Goal: Navigation & Orientation: Find specific page/section

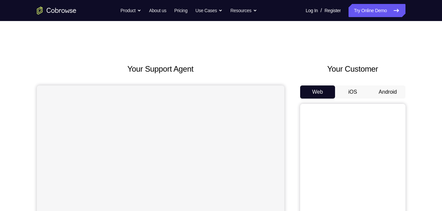
click at [391, 93] on button "Android" at bounding box center [388, 92] width 35 height 13
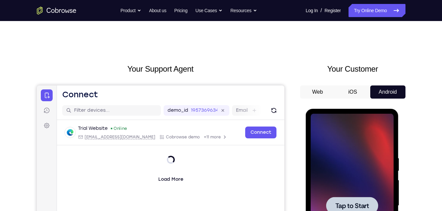
click at [362, 140] on div at bounding box center [352, 206] width 83 height 184
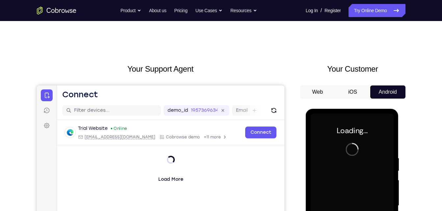
click at [362, 140] on div at bounding box center [352, 206] width 83 height 184
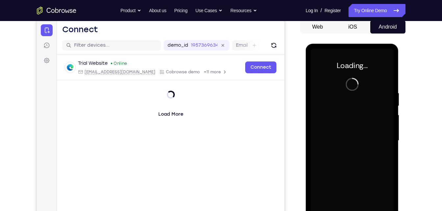
scroll to position [83, 0]
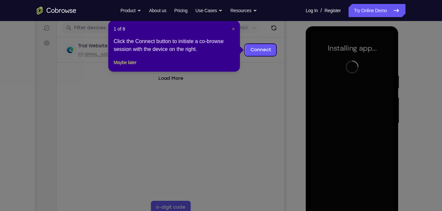
click at [235, 30] on span "×" at bounding box center [233, 28] width 3 height 5
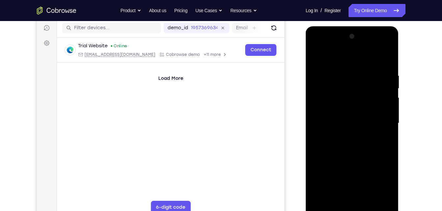
scroll to position [95, 0]
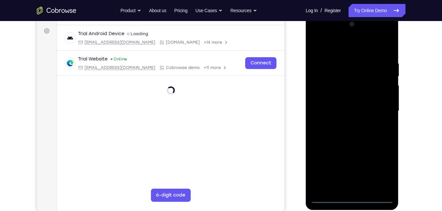
click at [352, 203] on div at bounding box center [352, 111] width 83 height 184
click at [352, 199] on div at bounding box center [352, 111] width 83 height 184
click at [384, 174] on div at bounding box center [352, 111] width 83 height 184
click at [337, 44] on div at bounding box center [352, 111] width 83 height 184
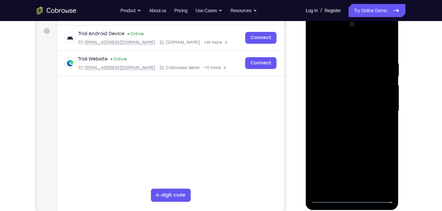
click at [328, 98] on div at bounding box center [352, 111] width 83 height 184
click at [331, 113] on div at bounding box center [352, 111] width 83 height 184
click at [333, 106] on div at bounding box center [352, 111] width 83 height 184
click at [333, 115] on div at bounding box center [352, 111] width 83 height 184
drag, startPoint x: 332, startPoint y: 163, endPoint x: 345, endPoint y: 105, distance: 59.1
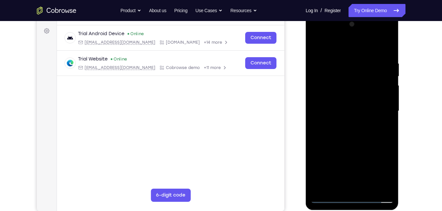
click at [345, 105] on div at bounding box center [352, 111] width 83 height 184
click at [351, 182] on div at bounding box center [352, 111] width 83 height 184
click at [376, 52] on div at bounding box center [352, 111] width 83 height 184
click at [373, 52] on div at bounding box center [352, 111] width 83 height 184
click at [321, 46] on div at bounding box center [352, 111] width 83 height 184
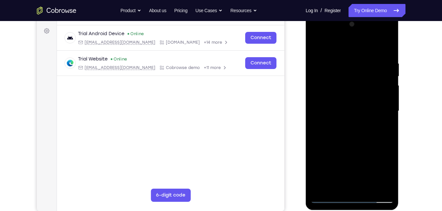
click at [387, 34] on div at bounding box center [352, 111] width 83 height 184
click at [368, 159] on div at bounding box center [352, 111] width 83 height 184
click at [381, 120] on div at bounding box center [352, 111] width 83 height 184
click at [349, 37] on div at bounding box center [352, 111] width 83 height 184
click at [335, 48] on div at bounding box center [352, 111] width 83 height 184
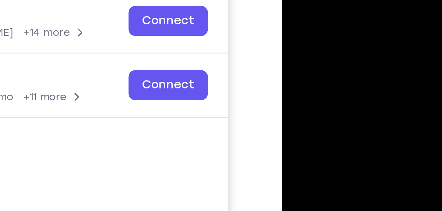
click at [297, 0] on div at bounding box center [328, 58] width 83 height 184
click at [319, 26] on div at bounding box center [328, 58] width 83 height 184
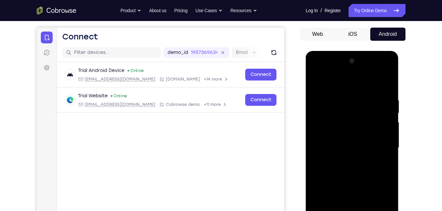
scroll to position [57, 0]
